Goal: Task Accomplishment & Management: Manage account settings

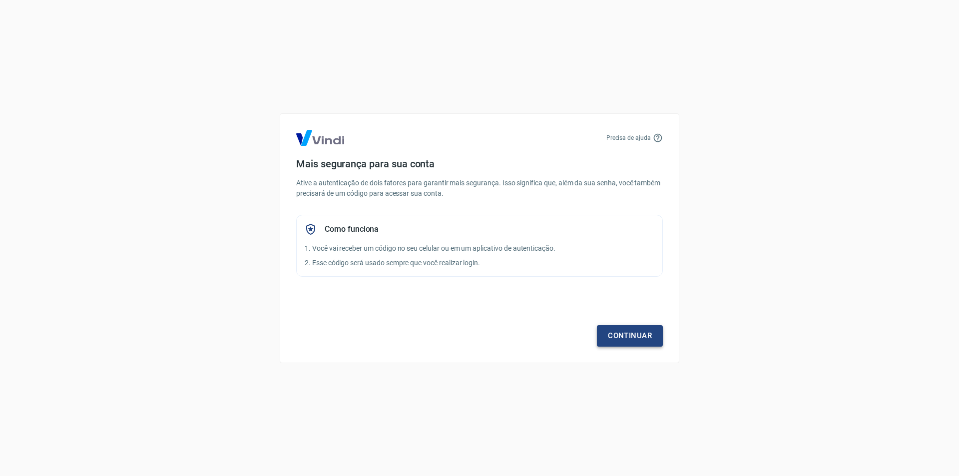
click at [638, 334] on link "Continuar" at bounding box center [630, 335] width 66 height 21
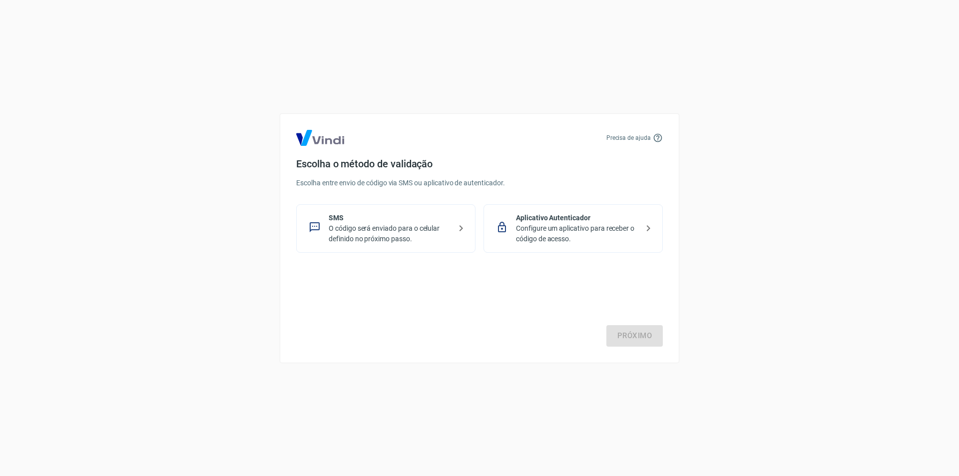
click at [544, 227] on p "Configure um aplicativo para receber o código de acesso." at bounding box center [577, 233] width 122 height 21
click at [636, 340] on link "Próximo" at bounding box center [634, 335] width 56 height 21
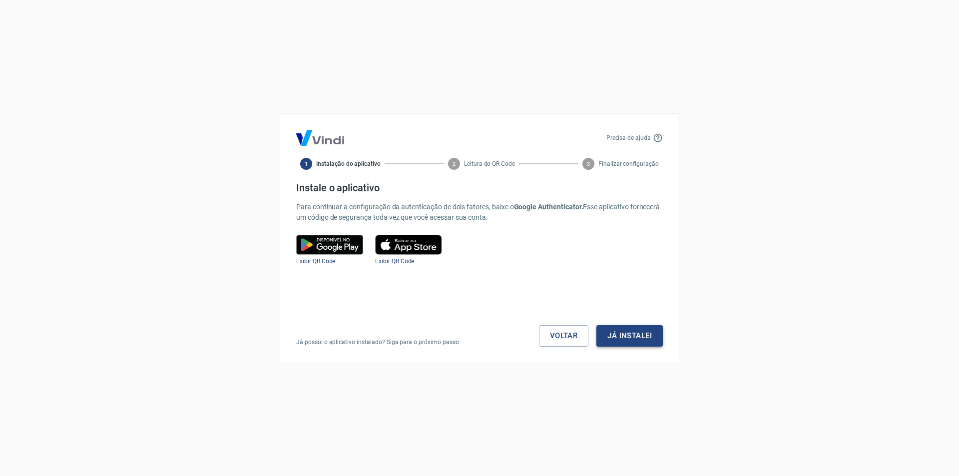
click at [641, 335] on button "Já instalei" at bounding box center [629, 335] width 66 height 21
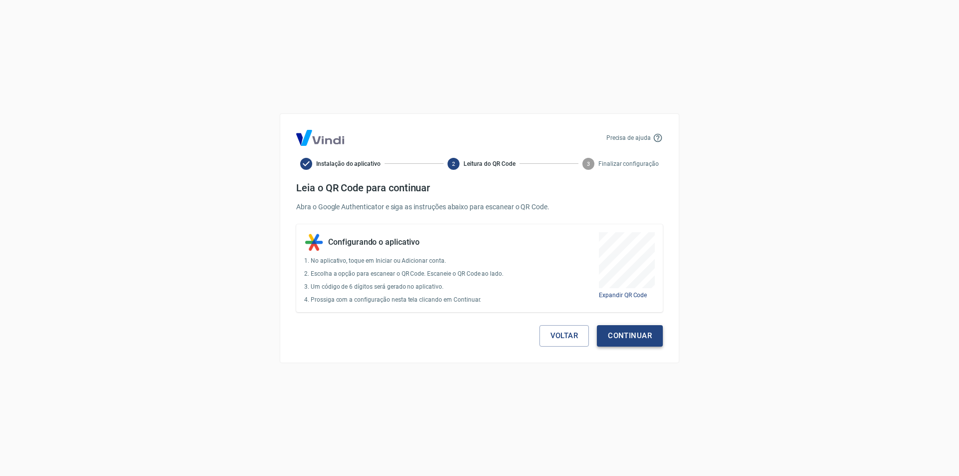
click at [638, 337] on button "Continuar" at bounding box center [630, 335] width 66 height 21
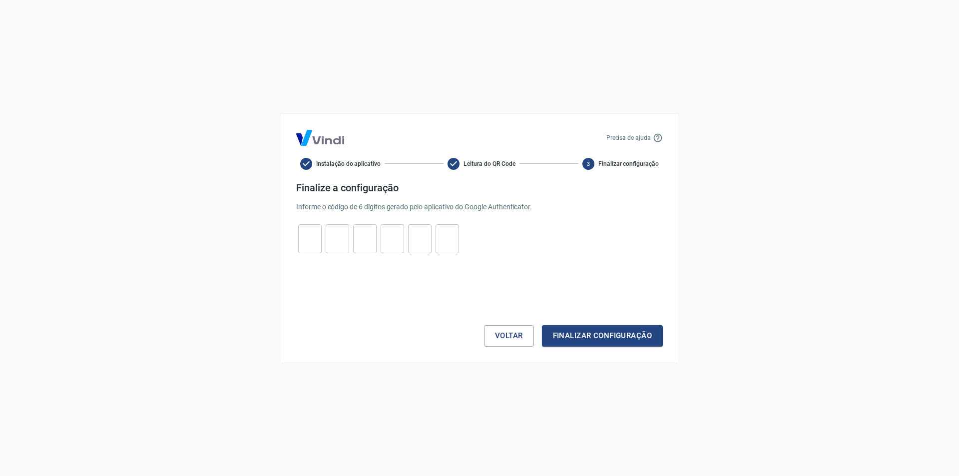
click at [301, 238] on input "tel" at bounding box center [309, 238] width 23 height 21
type input "1"
type input "7"
type input "3"
type input "9"
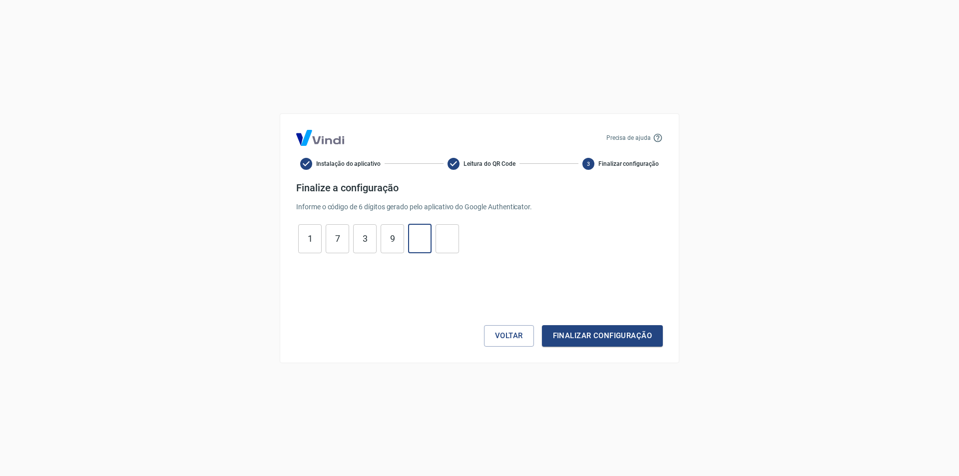
type input "2"
type input "1"
click at [611, 328] on button "Finalizar configuração" at bounding box center [602, 335] width 121 height 21
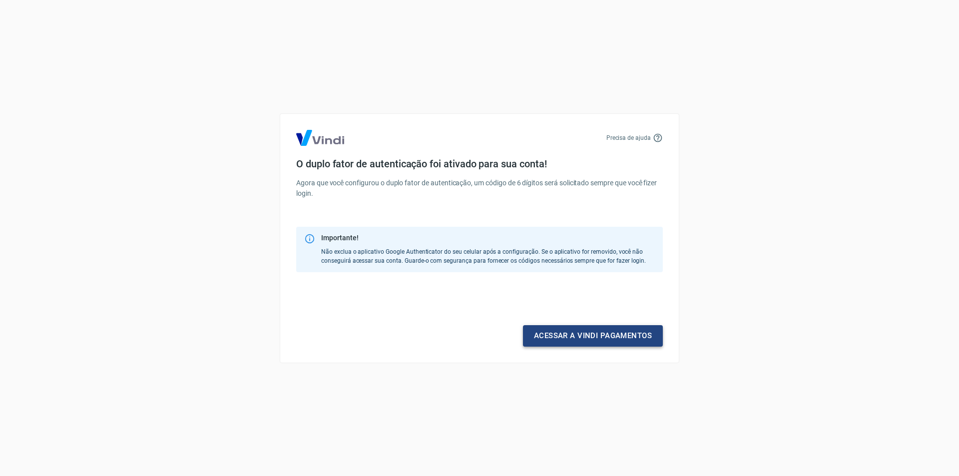
click at [590, 341] on link "Acessar a Vindi pagamentos" at bounding box center [593, 335] width 140 height 21
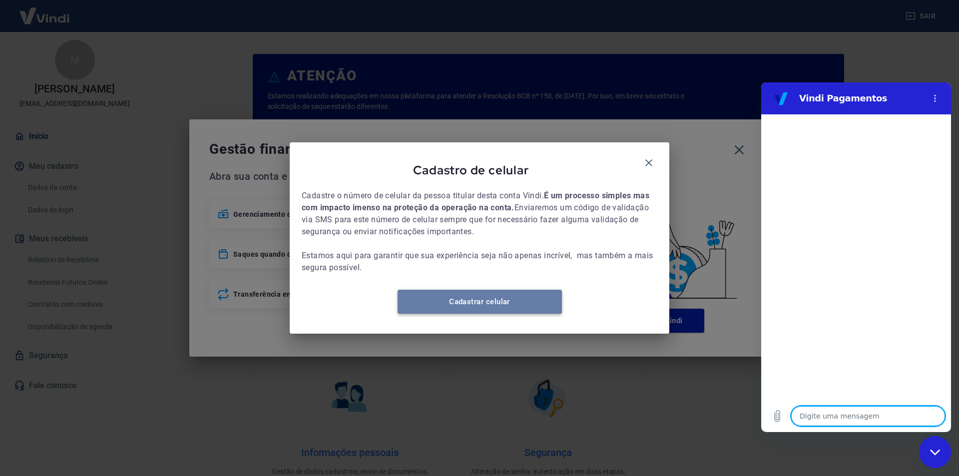
click at [506, 305] on link "Cadastrar celular" at bounding box center [480, 302] width 164 height 24
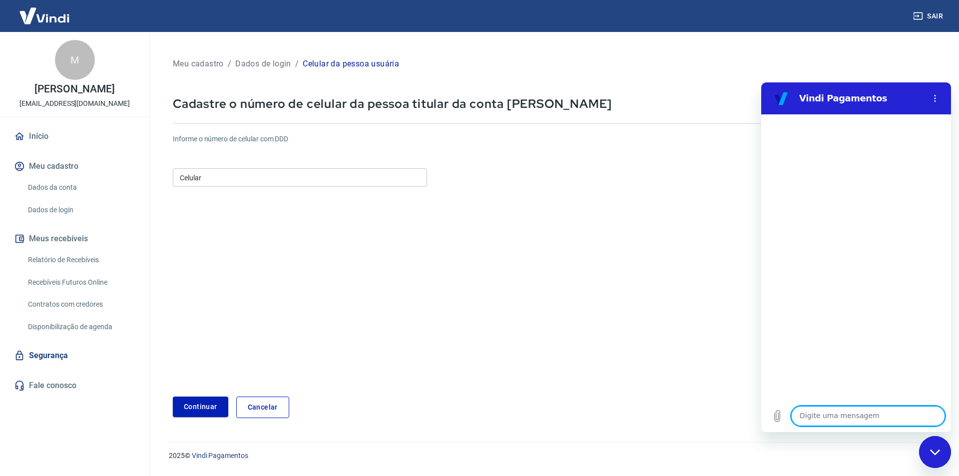
click at [264, 174] on input "Celular" at bounding box center [300, 177] width 254 height 18
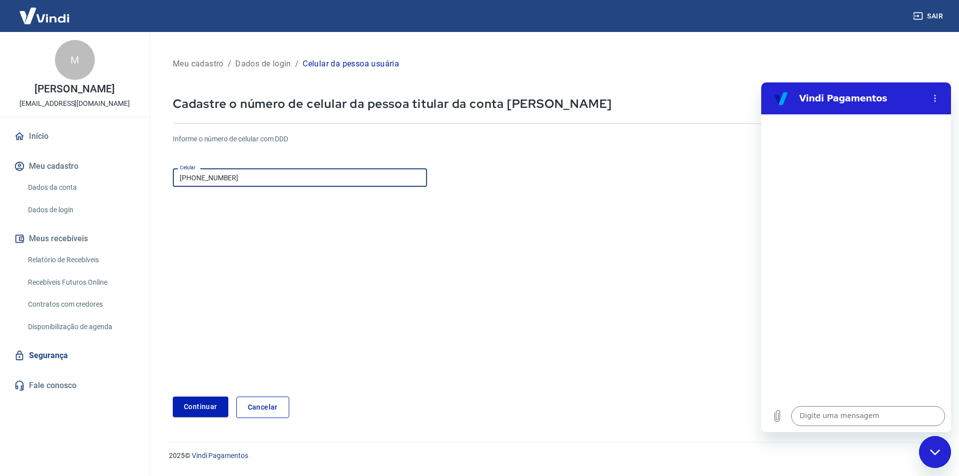
type input "[PHONE_NUMBER]"
click at [195, 411] on button "Continuar" at bounding box center [200, 407] width 55 height 20
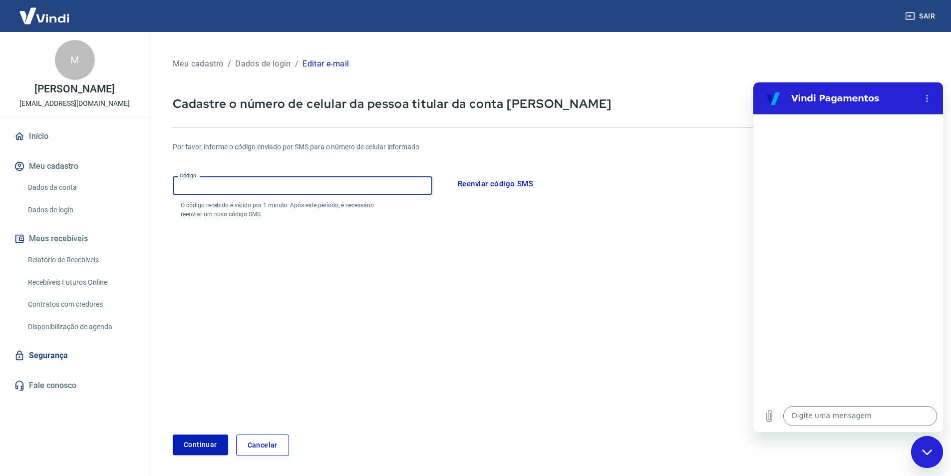
click at [336, 181] on input "Código" at bounding box center [303, 185] width 260 height 18
type input "249934"
drag, startPoint x: 185, startPoint y: 440, endPoint x: 269, endPoint y: 398, distance: 94.3
click at [186, 440] on button "Continuar" at bounding box center [200, 444] width 55 height 20
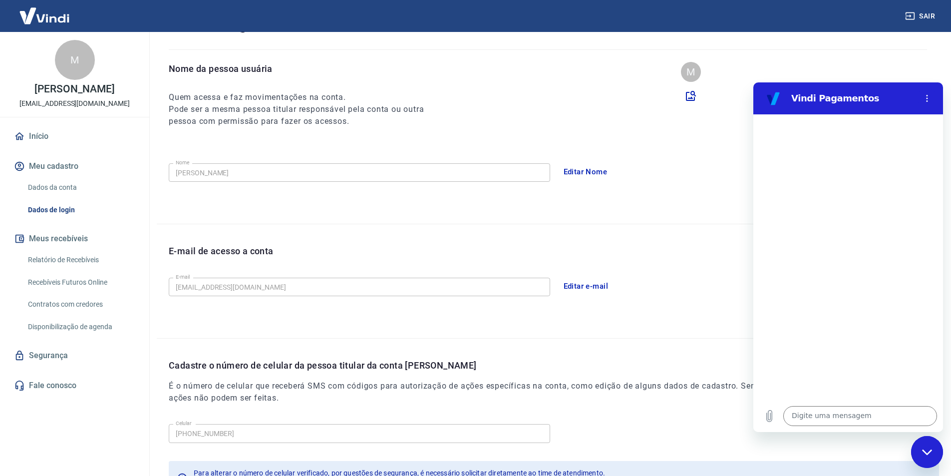
scroll to position [164, 0]
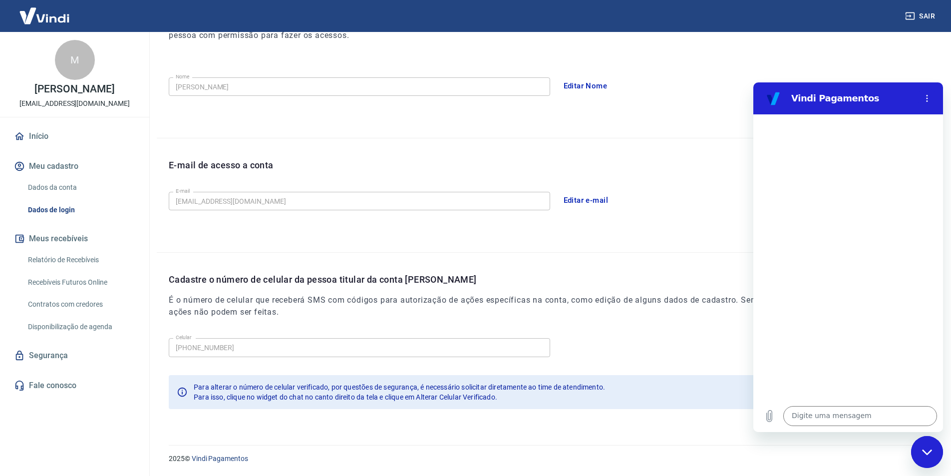
click at [49, 19] on img at bounding box center [44, 15] width 65 height 30
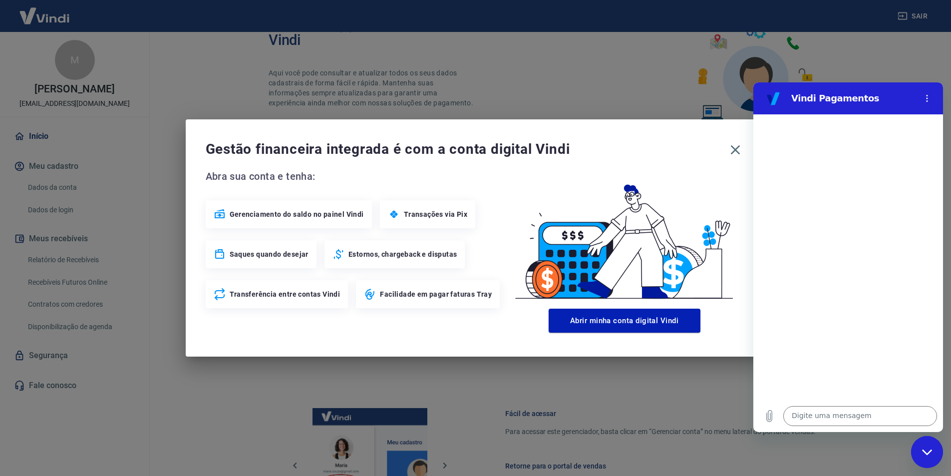
scroll to position [406, 0]
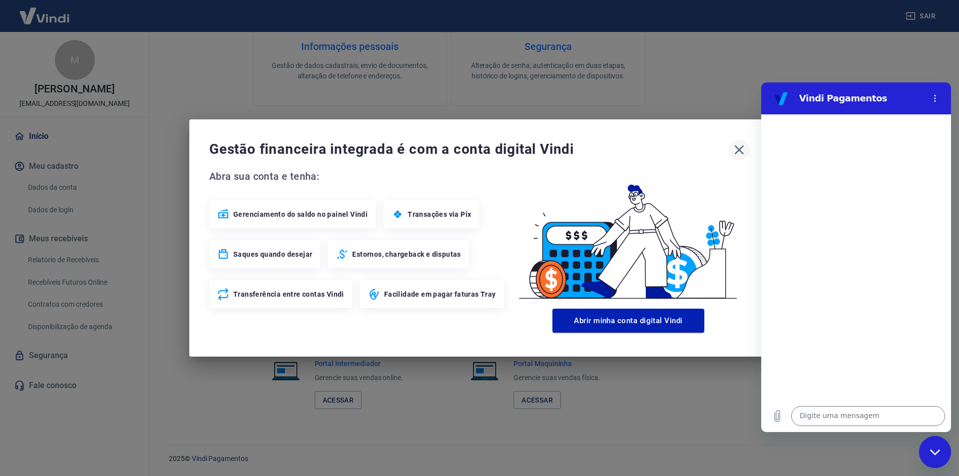
click at [739, 152] on icon "button" at bounding box center [739, 150] width 16 height 16
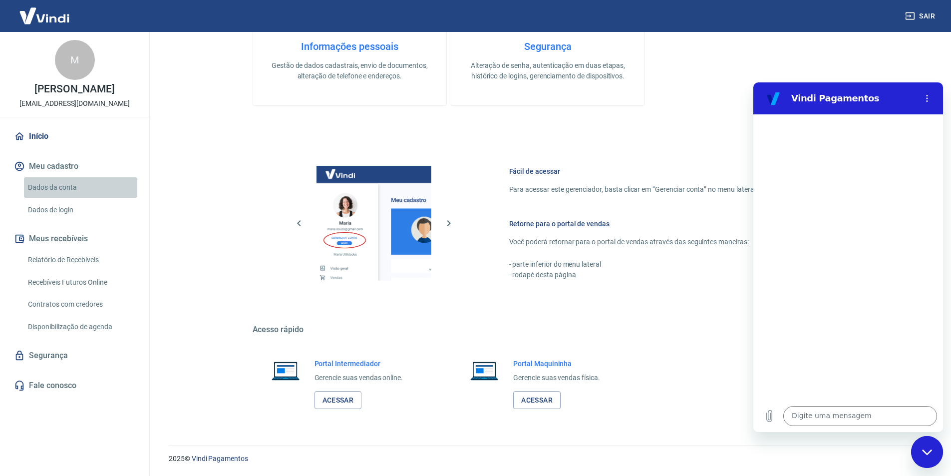
click at [55, 185] on link "Dados da conta" at bounding box center [80, 187] width 113 height 20
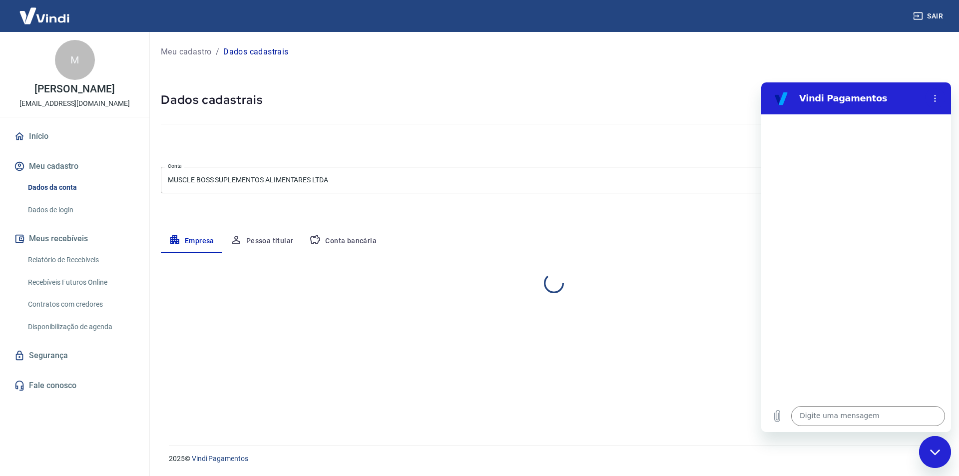
select select "PR"
select select "business"
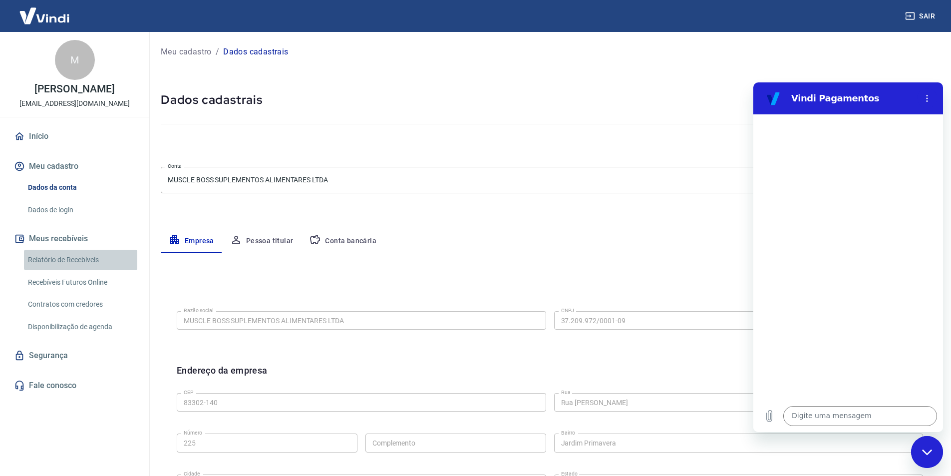
click at [54, 251] on link "Relatório de Recebíveis" at bounding box center [80, 260] width 113 height 20
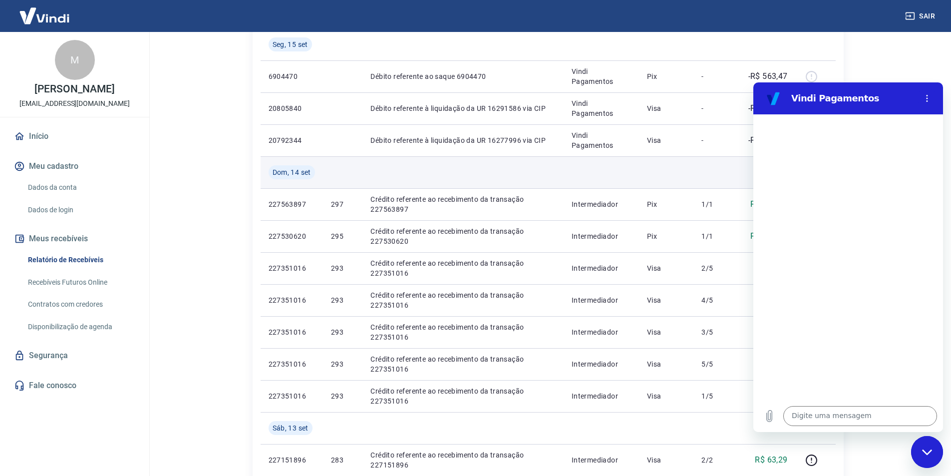
scroll to position [175, 0]
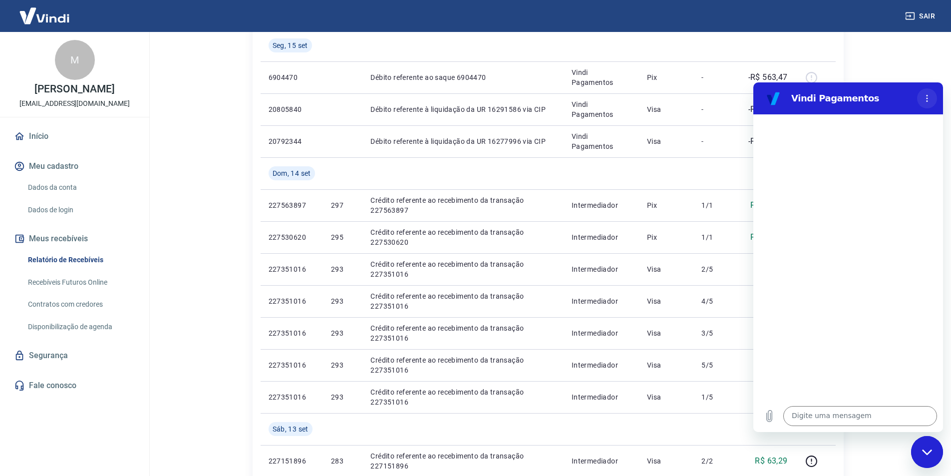
click at [928, 94] on button "Menu de opções" at bounding box center [927, 98] width 20 height 20
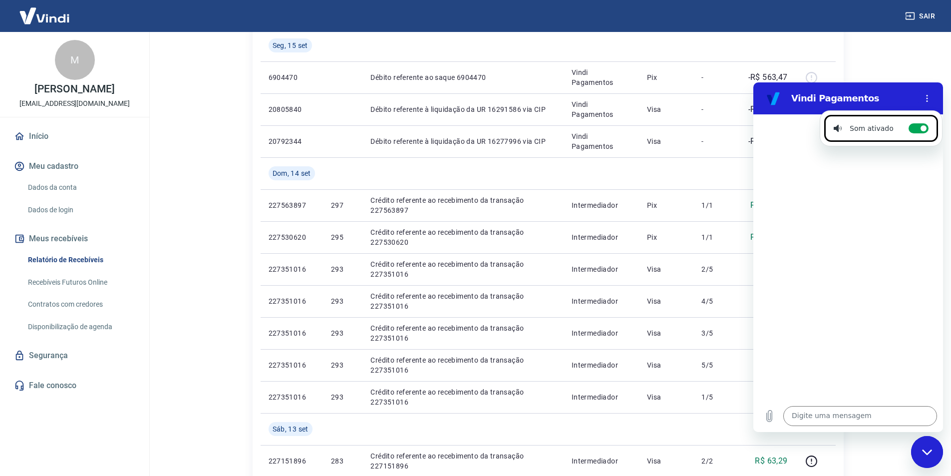
click at [754, 146] on html "Vindi Pagamentos Som ativado Alternar notificações sonoras Digite uma mensagem …" at bounding box center [849, 257] width 190 height 350
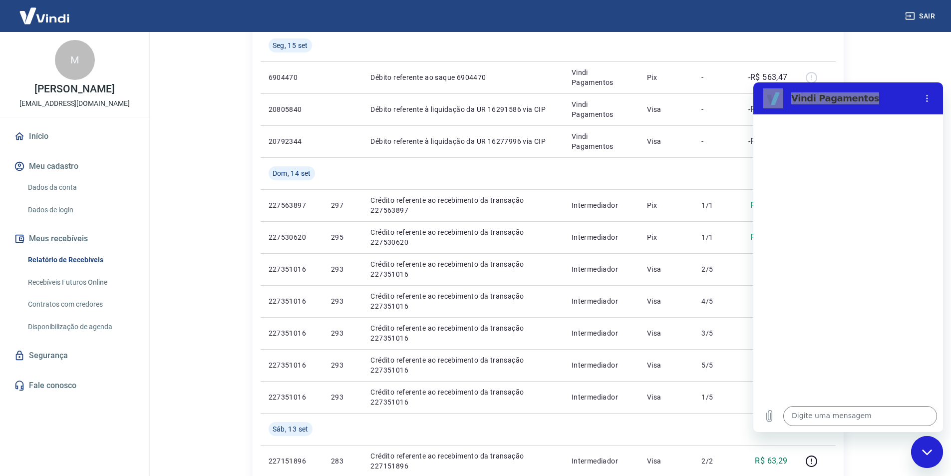
click at [928, 451] on icon "Fechar janela de mensagens" at bounding box center [927, 452] width 10 height 6
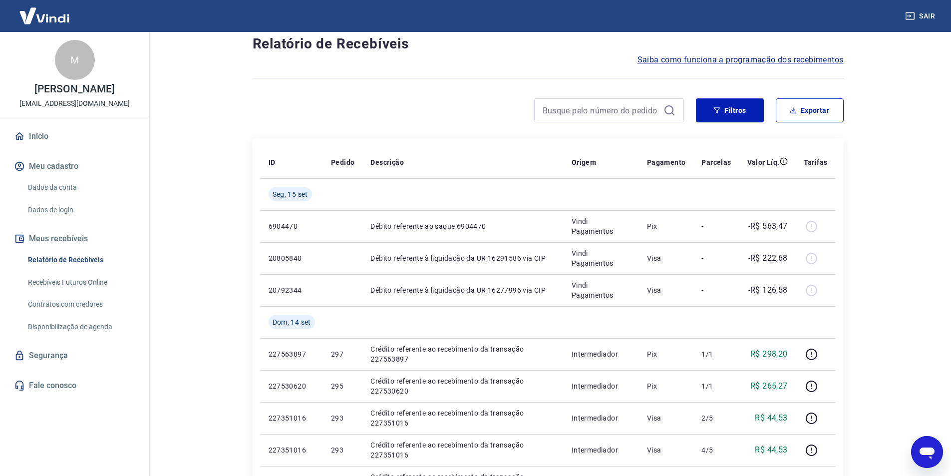
scroll to position [0, 0]
